Goal: Information Seeking & Learning: Learn about a topic

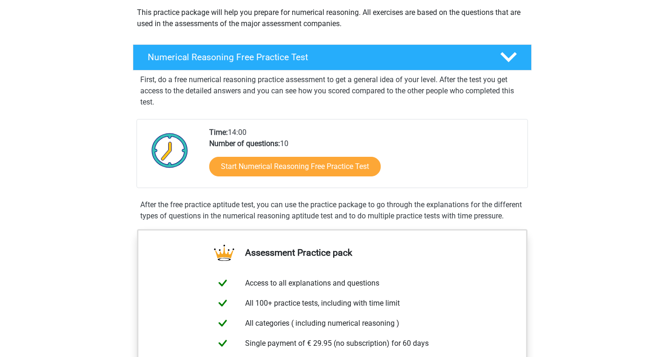
scroll to position [107, 0]
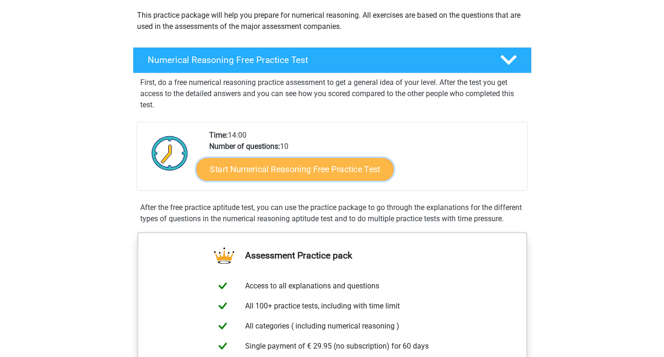
click at [301, 171] on link "Start Numerical Reasoning Free Practice Test" at bounding box center [294, 169] width 197 height 22
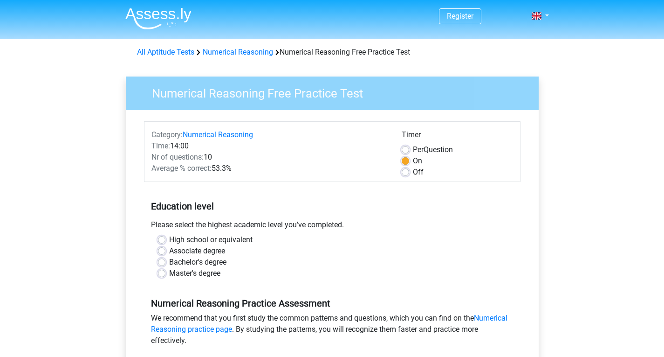
click at [195, 270] on label "Master's degree" at bounding box center [194, 273] width 51 height 11
click at [165, 270] on input "Master's degree" at bounding box center [161, 272] width 7 height 9
radio input "true"
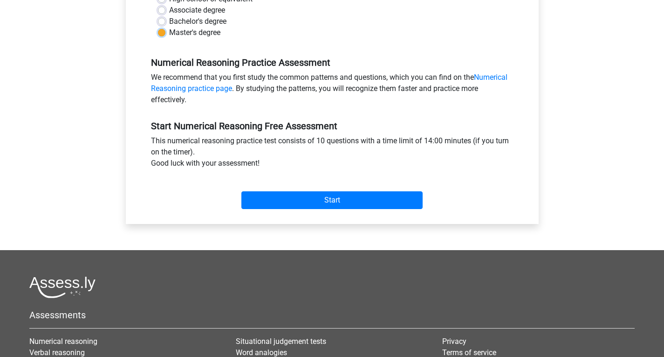
scroll to position [244, 0]
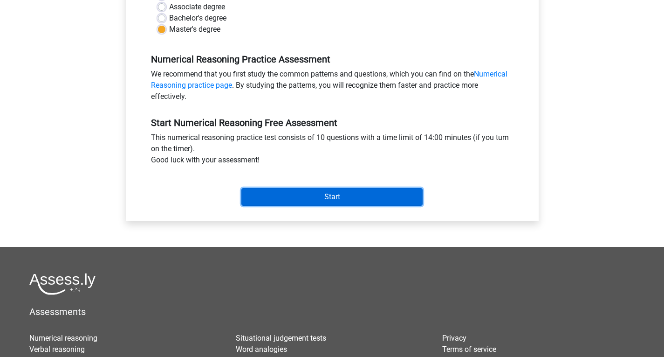
click at [327, 191] on input "Start" at bounding box center [331, 197] width 181 height 18
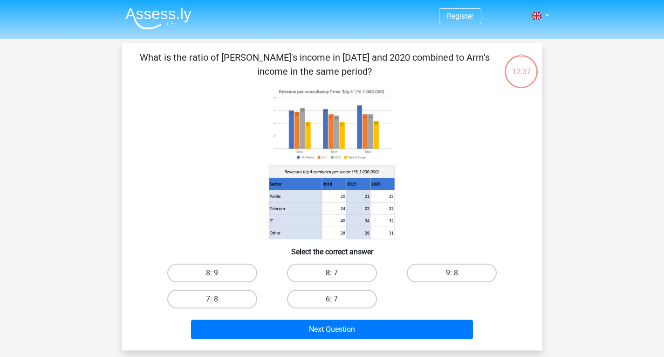
click at [343, 276] on label "8: 7" at bounding box center [332, 272] width 90 height 19
click at [338, 276] on input "8: 7" at bounding box center [335, 276] width 6 height 6
radio input "true"
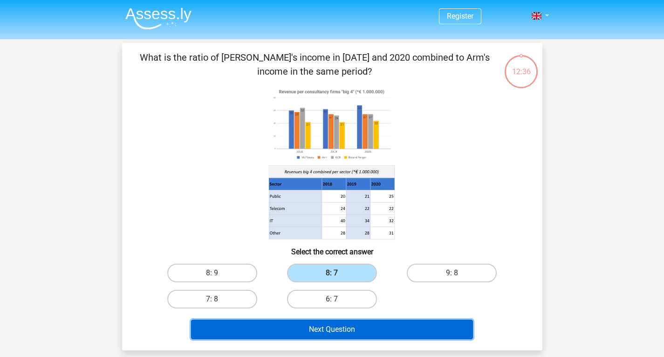
click at [385, 324] on button "Next Question" at bounding box center [332, 329] width 282 height 20
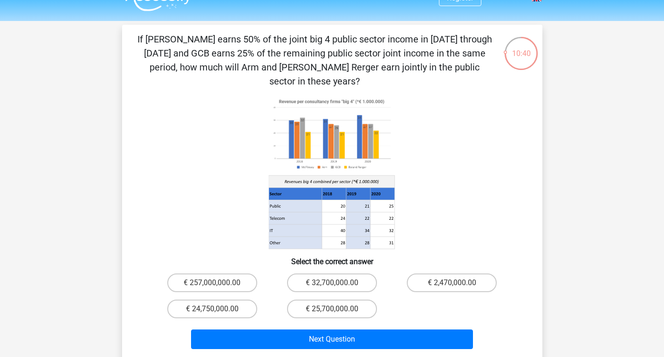
scroll to position [19, 0]
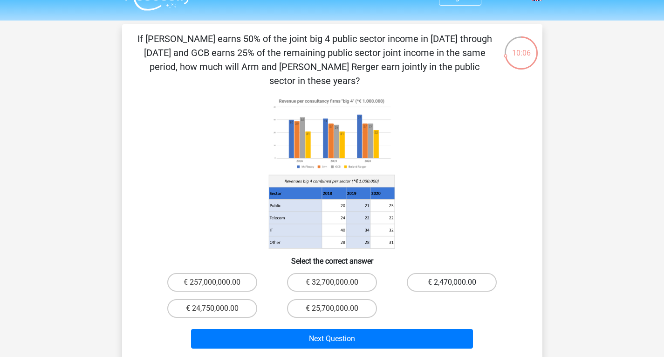
click at [444, 273] on label "€ 2,470,000.00" at bounding box center [452, 282] width 90 height 19
click at [452, 282] on input "€ 2,470,000.00" at bounding box center [455, 285] width 6 height 6
radio input "true"
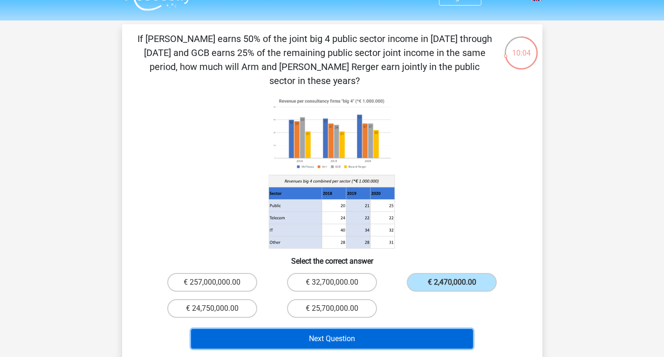
click at [347, 329] on button "Next Question" at bounding box center [332, 339] width 282 height 20
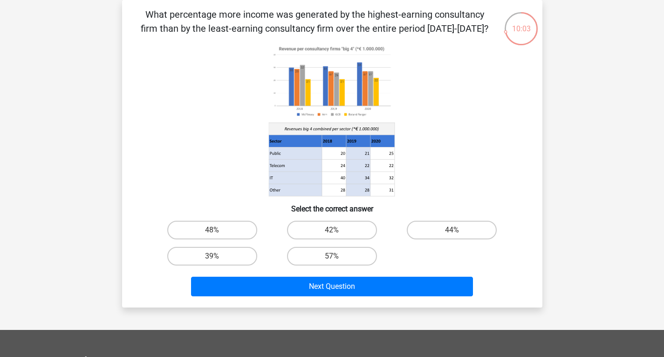
scroll to position [0, 0]
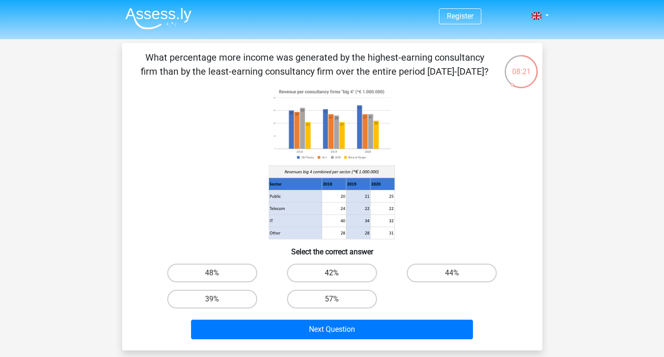
click at [321, 276] on label "42%" at bounding box center [332, 272] width 90 height 19
click at [332, 276] on input "42%" at bounding box center [335, 276] width 6 height 6
radio input "true"
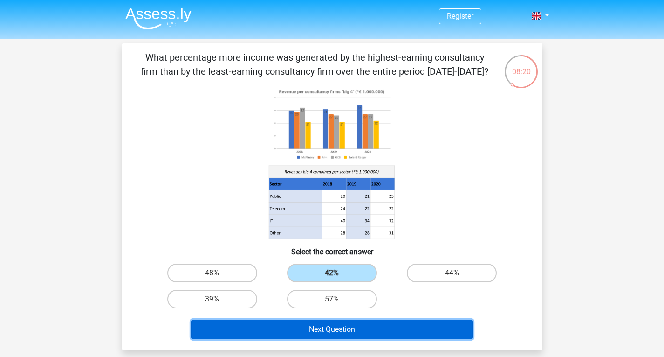
click at [327, 325] on button "Next Question" at bounding box center [332, 329] width 282 height 20
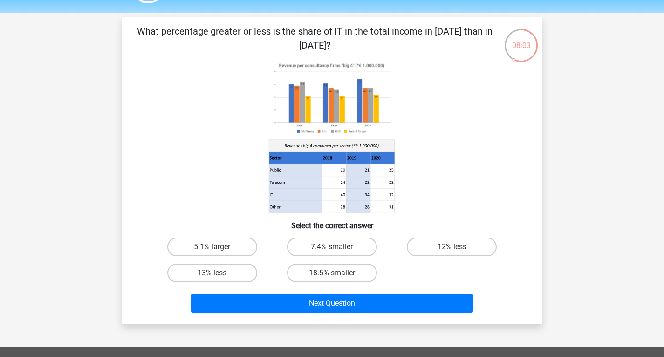
scroll to position [26, 0]
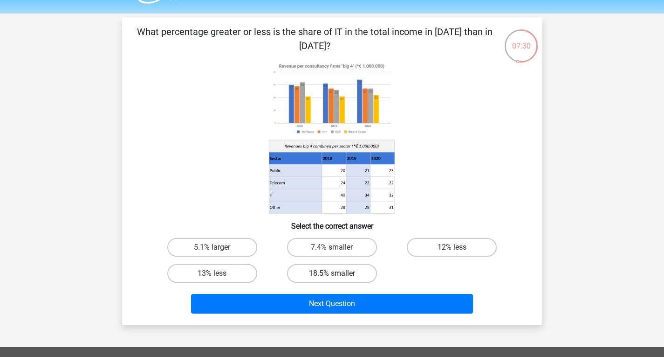
click at [341, 282] on label "18.5% smaller" at bounding box center [332, 273] width 90 height 19
click at [338, 279] on input "18.5% smaller" at bounding box center [335, 276] width 6 height 6
radio input "true"
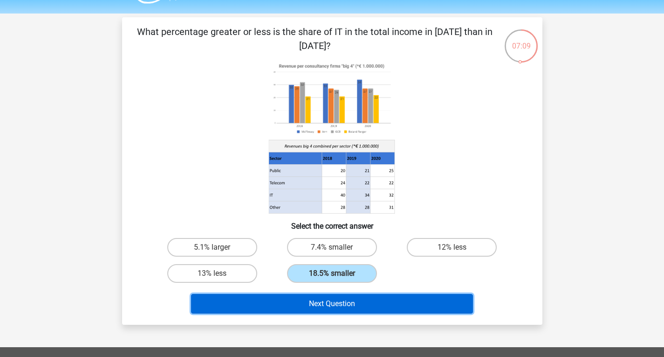
click at [375, 302] on button "Next Question" at bounding box center [332, 304] width 282 height 20
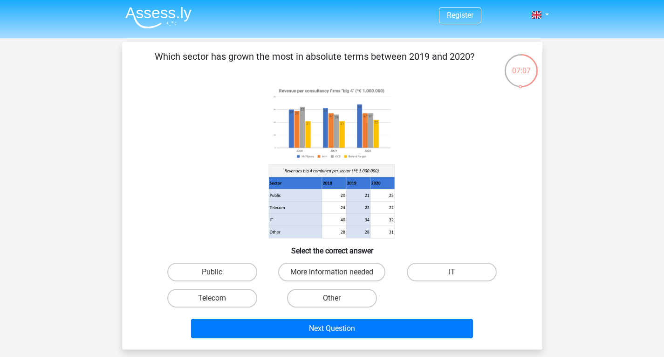
scroll to position [0, 0]
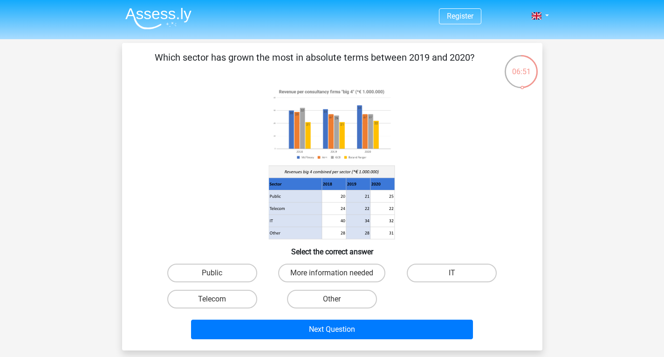
click at [214, 275] on input "Public" at bounding box center [215, 276] width 6 height 6
radio input "true"
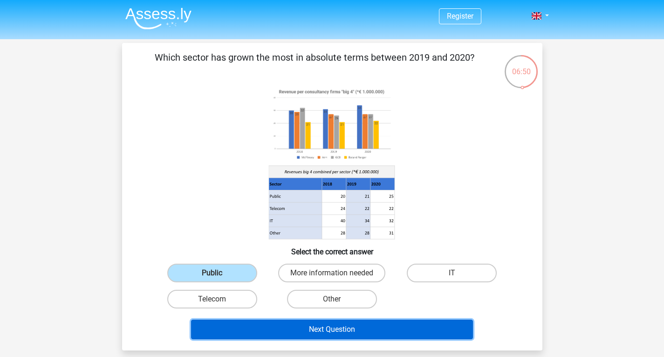
click at [330, 329] on button "Next Question" at bounding box center [332, 329] width 282 height 20
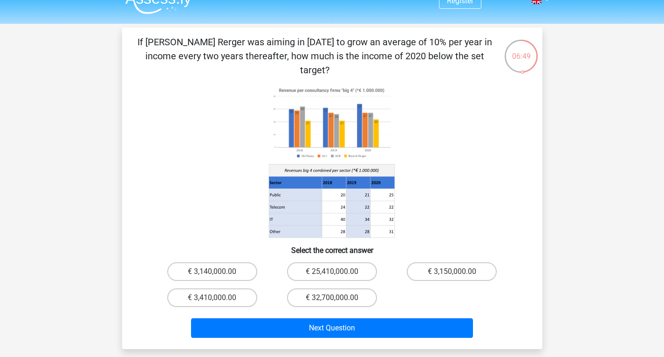
scroll to position [15, 0]
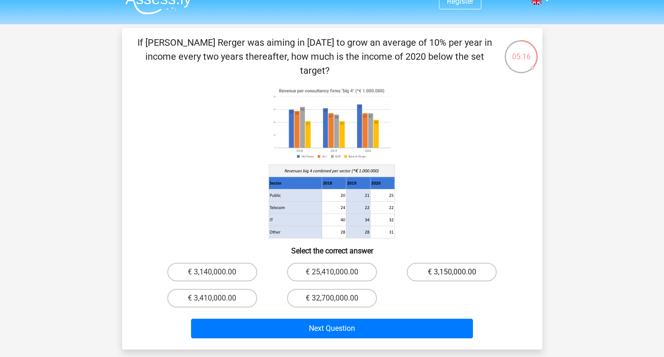
click at [448, 264] on label "€ 3,150,000.00" at bounding box center [452, 271] width 90 height 19
click at [452, 272] on input "€ 3,150,000.00" at bounding box center [455, 275] width 6 height 6
radio input "true"
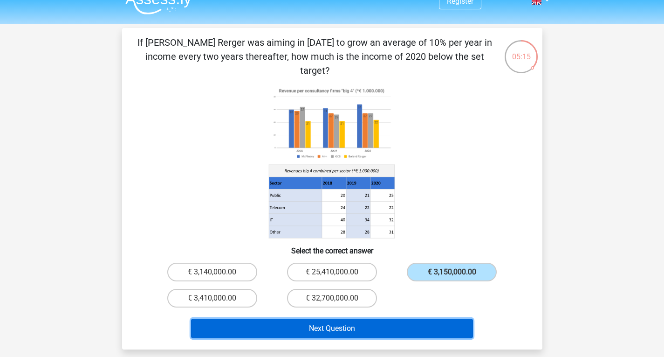
click at [387, 318] on button "Next Question" at bounding box center [332, 328] width 282 height 20
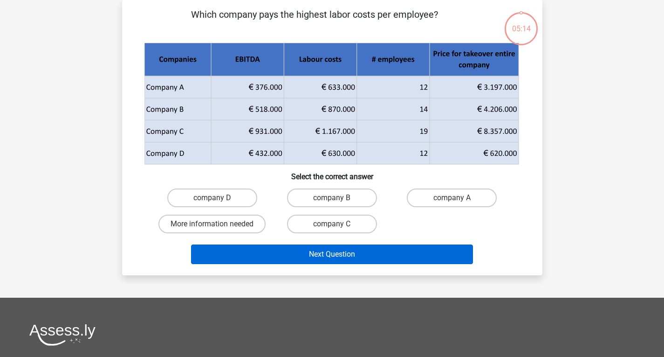
scroll to position [0, 0]
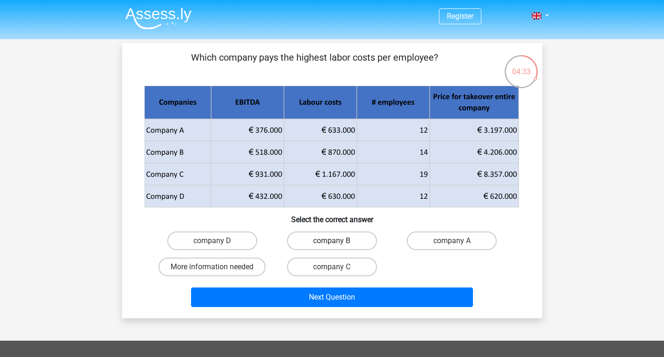
click at [350, 240] on label "company B" at bounding box center [332, 240] width 90 height 19
click at [338, 241] on input "company B" at bounding box center [335, 244] width 6 height 6
radio input "true"
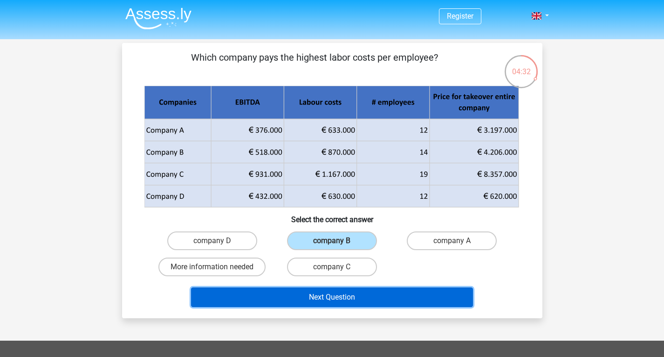
click at [391, 289] on button "Next Question" at bounding box center [332, 297] width 282 height 20
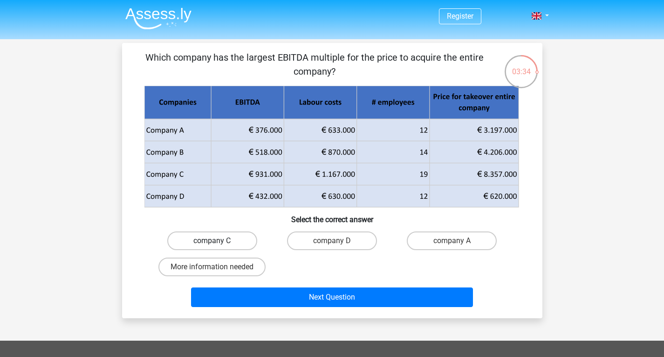
click at [228, 240] on label "company C" at bounding box center [212, 240] width 90 height 19
click at [218, 241] on input "company C" at bounding box center [215, 244] width 6 height 6
radio input "true"
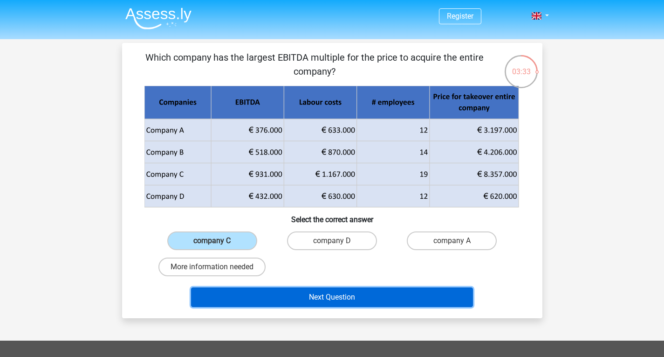
click at [404, 296] on button "Next Question" at bounding box center [332, 297] width 282 height 20
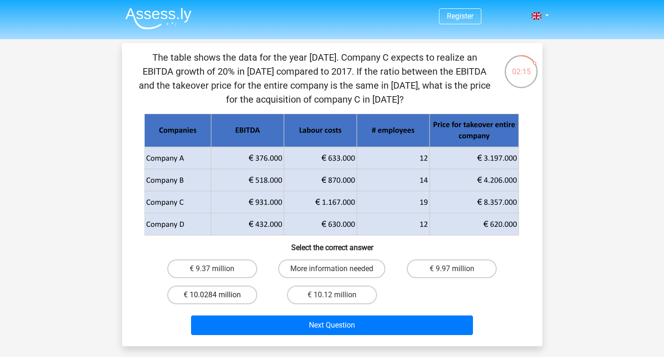
click at [240, 295] on label "€ 10.0284 million" at bounding box center [212, 294] width 90 height 19
click at [218, 295] on input "€ 10.0284 million" at bounding box center [215, 298] width 6 height 6
radio input "true"
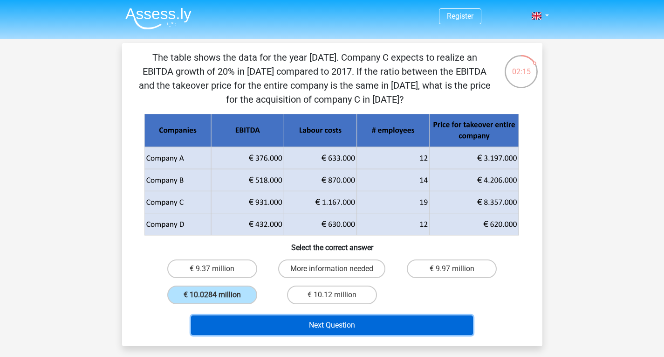
click at [323, 329] on button "Next Question" at bounding box center [332, 325] width 282 height 20
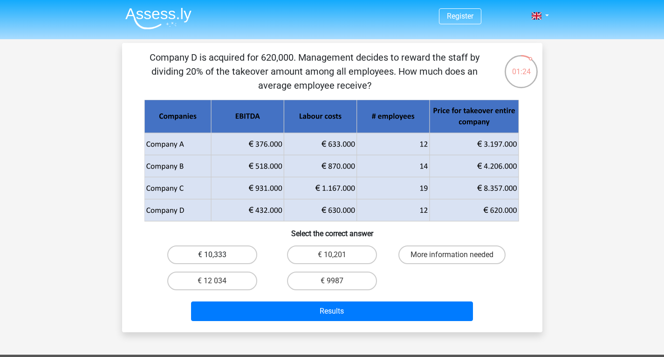
click at [243, 255] on label "€ 10,333" at bounding box center [212, 254] width 90 height 19
click at [218, 255] on input "€ 10,333" at bounding box center [215, 258] width 6 height 6
radio input "true"
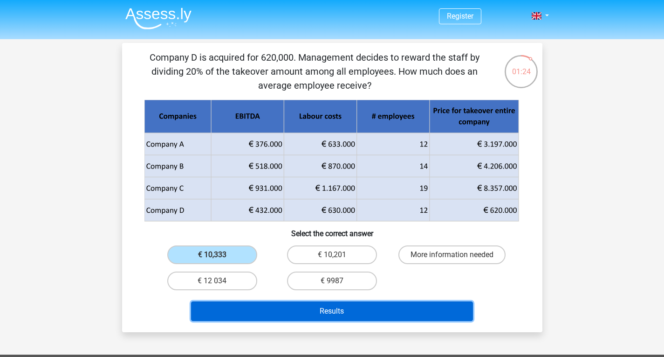
click at [395, 315] on button "Results" at bounding box center [332, 311] width 282 height 20
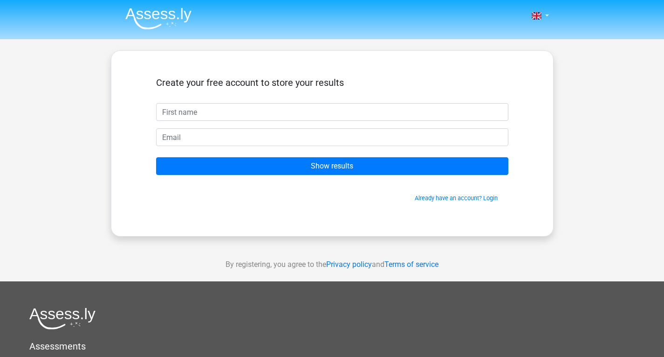
click at [259, 111] on input "text" at bounding box center [332, 112] width 352 height 18
type input "Daniela"
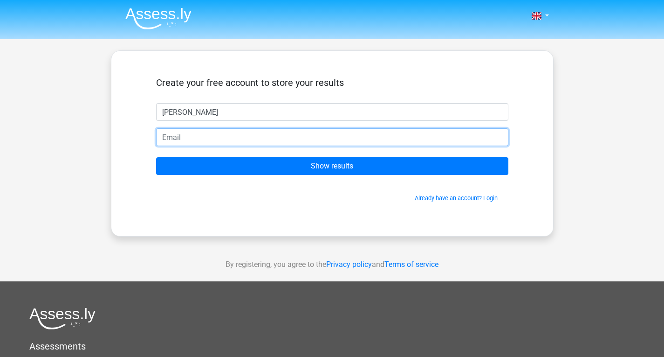
click at [206, 140] on input "email" at bounding box center [332, 137] width 352 height 18
type input "daniela.carrilloc2@gmail.com"
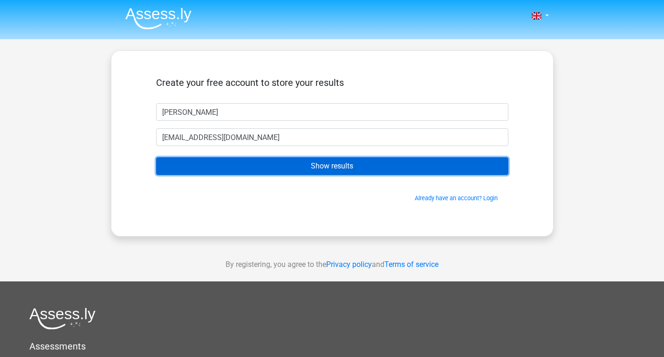
click at [275, 163] on input "Show results" at bounding box center [332, 166] width 352 height 18
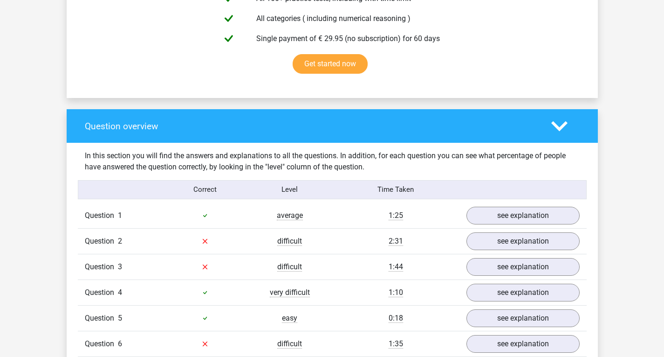
scroll to position [581, 0]
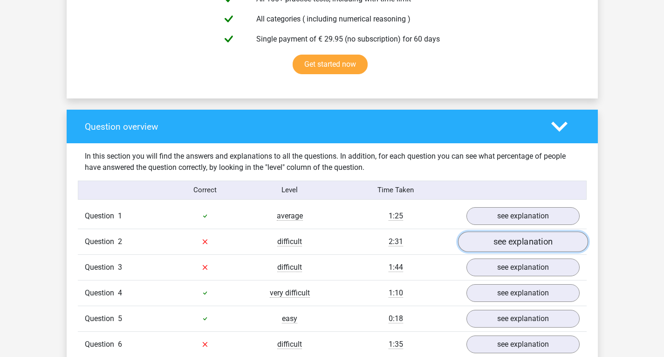
click at [497, 236] on link "see explanation" at bounding box center [523, 241] width 130 height 21
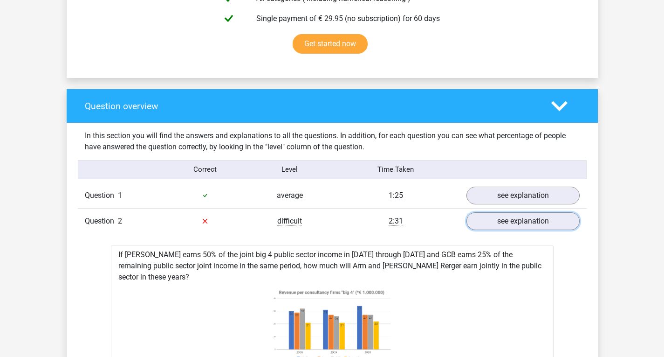
scroll to position [605, 0]
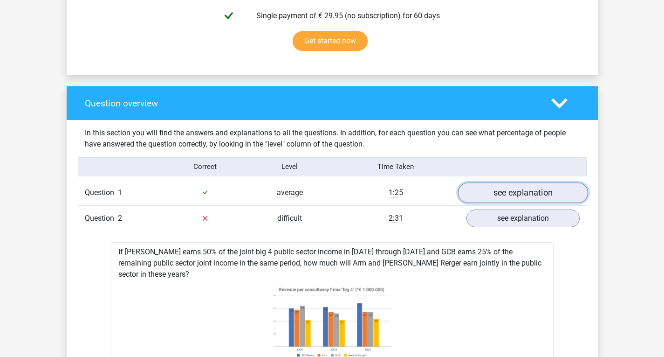
click at [496, 199] on link "see explanation" at bounding box center [523, 192] width 130 height 21
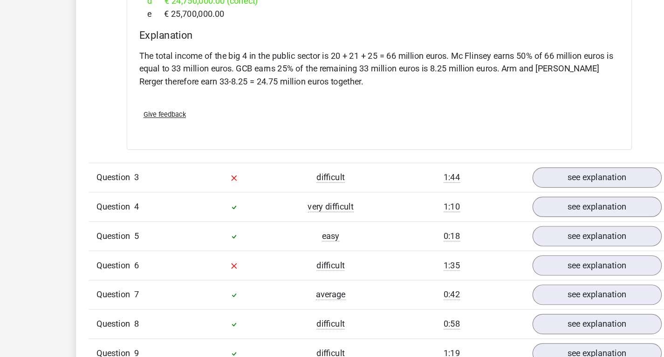
scroll to position [1412, 0]
click at [483, 189] on link "see explanation" at bounding box center [523, 199] width 130 height 21
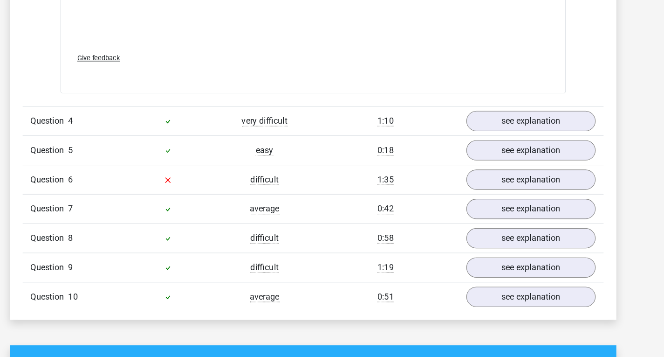
scroll to position [2112, 0]
click at [505, 140] on link "see explanation" at bounding box center [523, 150] width 130 height 21
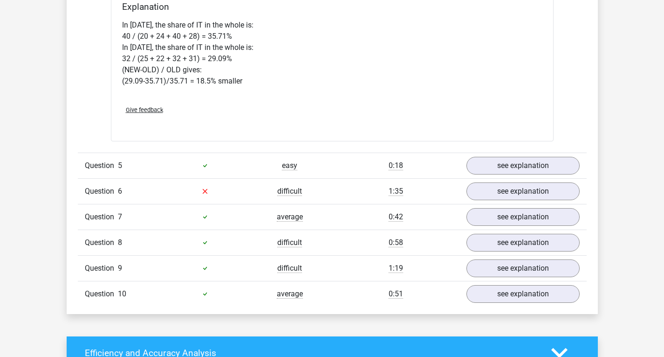
scroll to position [2534, 0]
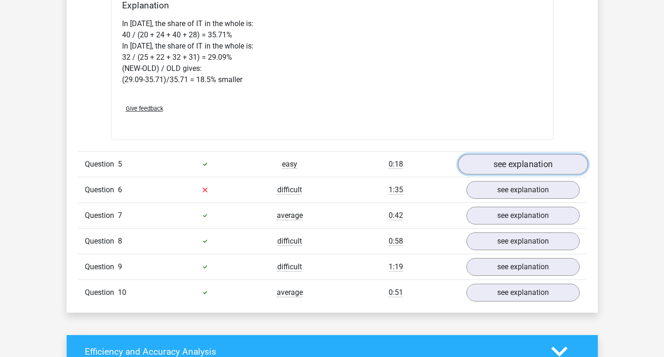
click at [501, 157] on link "see explanation" at bounding box center [523, 164] width 130 height 21
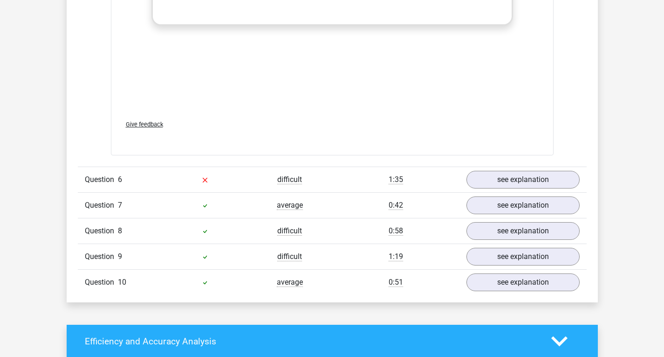
scroll to position [3163, 0]
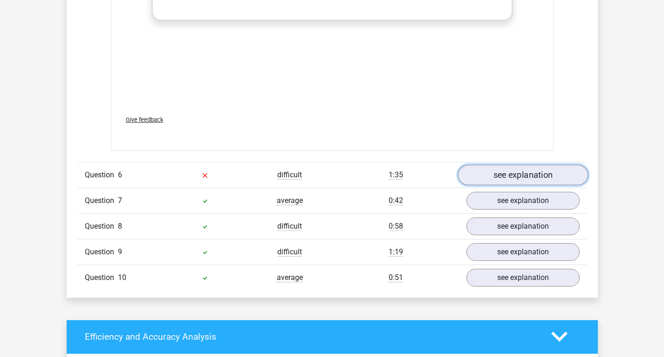
click at [509, 165] on link "see explanation" at bounding box center [523, 175] width 130 height 21
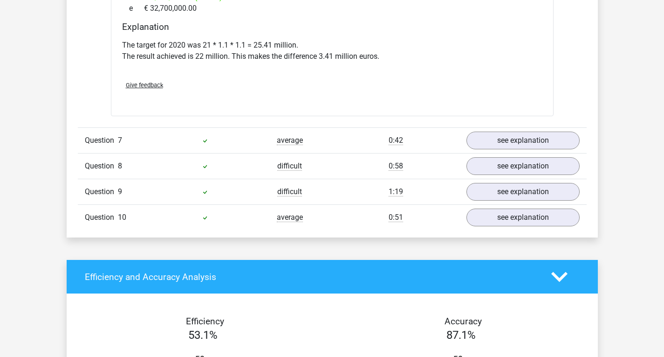
scroll to position [3593, 0]
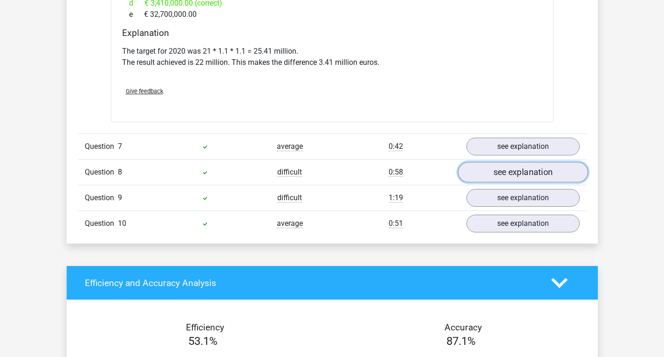
click at [502, 164] on link "see explanation" at bounding box center [523, 172] width 130 height 21
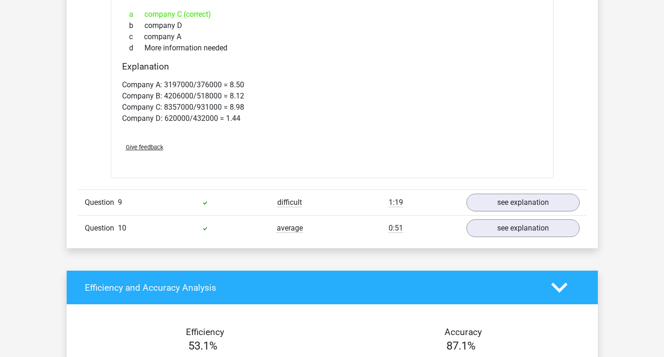
scroll to position [3971, 0]
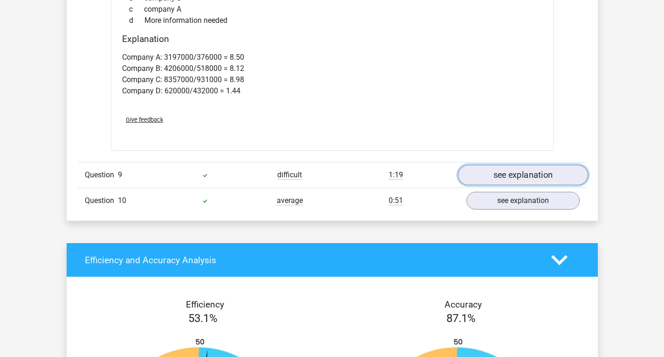
click at [496, 165] on link "see explanation" at bounding box center [523, 175] width 130 height 21
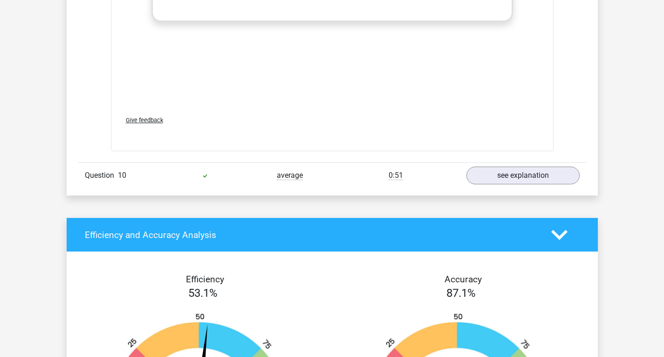
scroll to position [4613, 0]
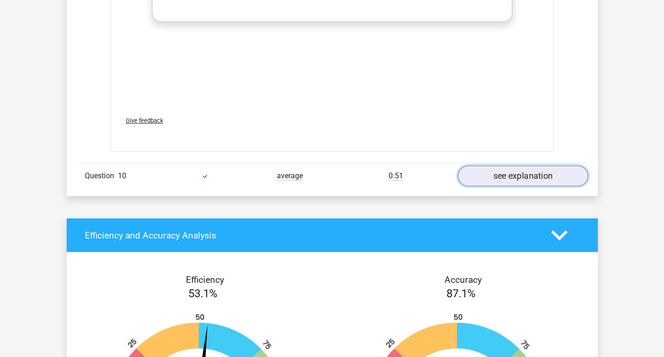
click at [508, 165] on link "see explanation" at bounding box center [523, 175] width 130 height 21
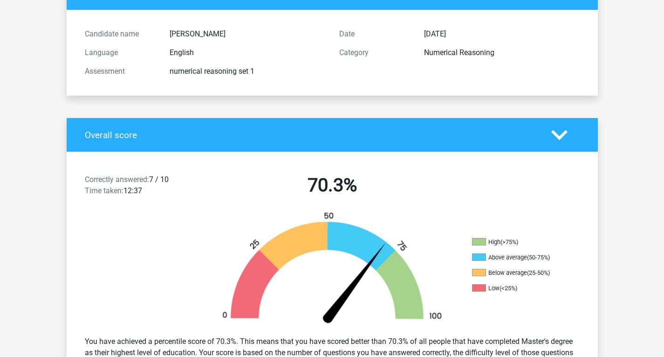
scroll to position [0, 0]
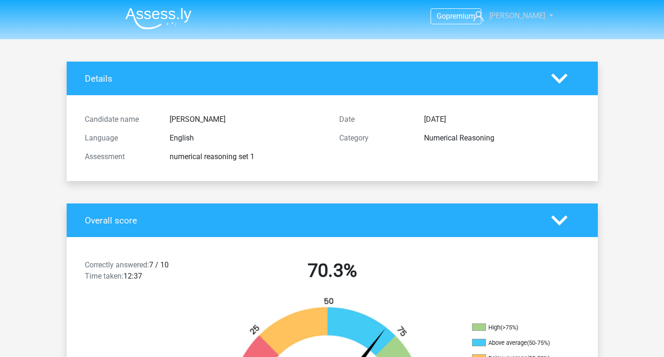
click at [514, 12] on span "Daniela" at bounding box center [518, 15] width 56 height 9
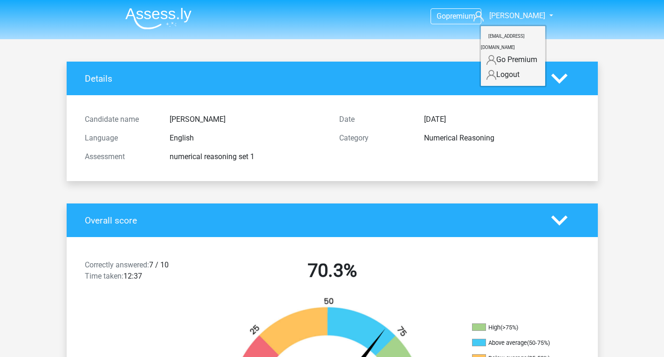
click at [494, 67] on link "Logout" at bounding box center [513, 74] width 64 height 15
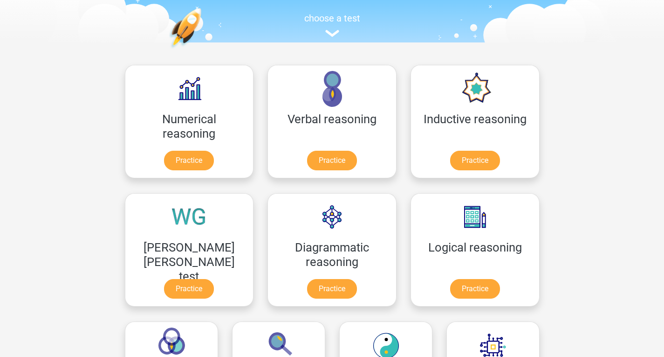
scroll to position [78, 0]
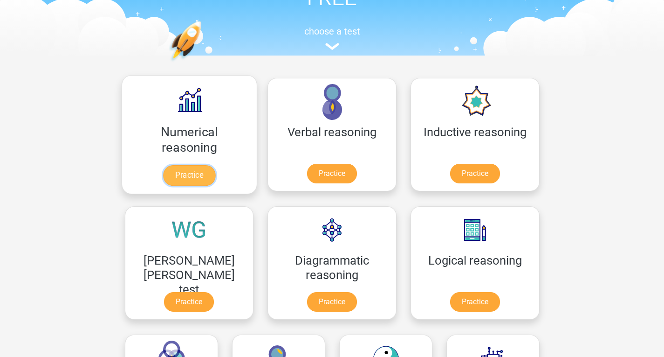
click at [170, 174] on link "Practice" at bounding box center [189, 175] width 52 height 21
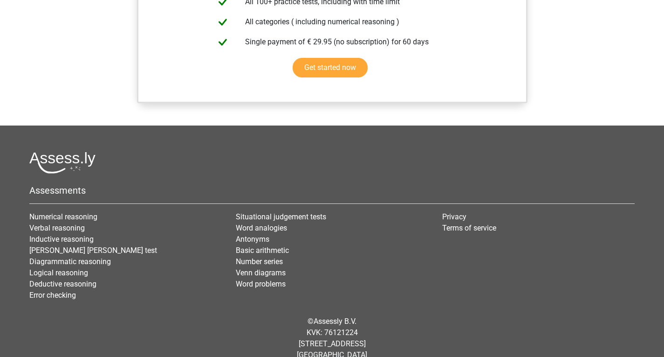
scroll to position [798, 0]
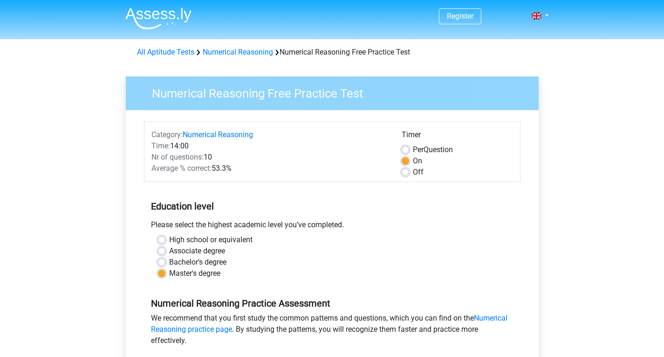
scroll to position [244, 0]
